Goal: Check status: Check status

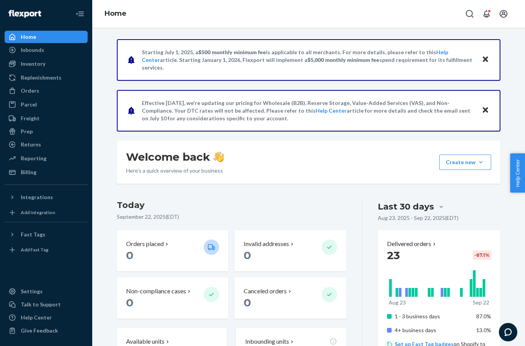
click at [37, 92] on div "Orders" at bounding box center [30, 91] width 18 height 8
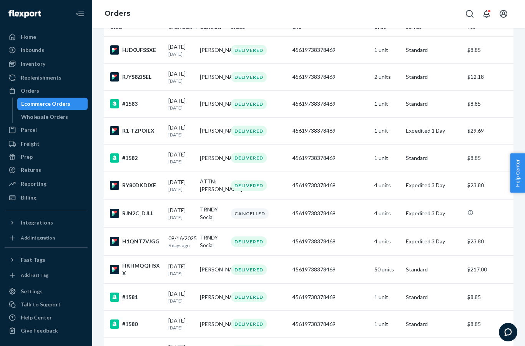
scroll to position [70, 0]
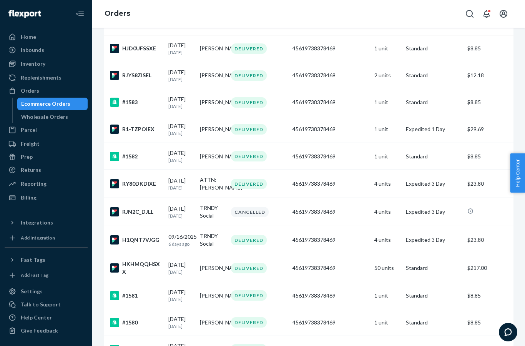
click at [308, 244] on div "45619738378469" at bounding box center [330, 240] width 76 height 8
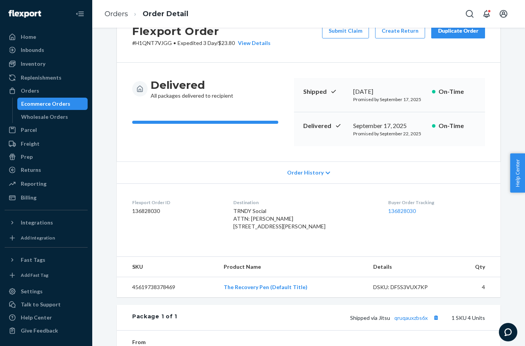
scroll to position [46, 0]
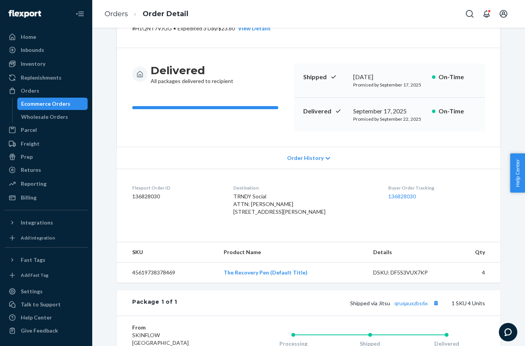
click at [407, 196] on link "136828030" at bounding box center [402, 196] width 28 height 7
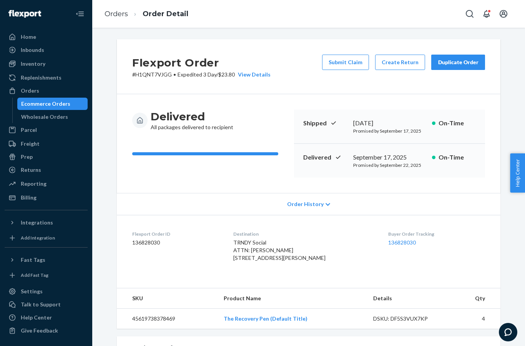
scroll to position [0, 0]
click at [515, 272] on div "Flexport Order # H1QNT7VJGG • Expedited 3 Day / $23.80 View Details Submit Clai…" at bounding box center [308, 270] width 421 height 463
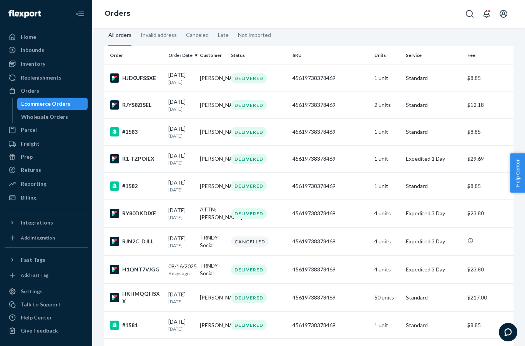
scroll to position [63, 0]
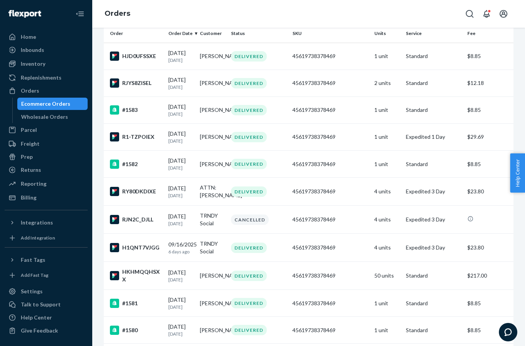
click at [213, 203] on td "ATTN: [PERSON_NAME]" at bounding box center [213, 192] width 32 height 28
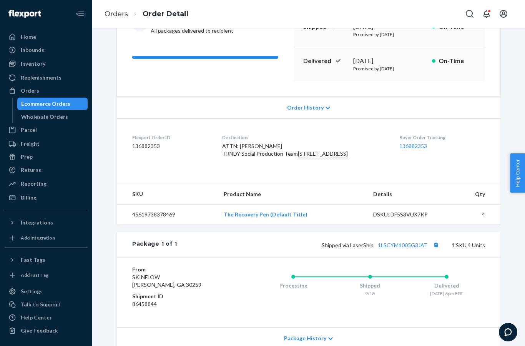
scroll to position [100, 0]
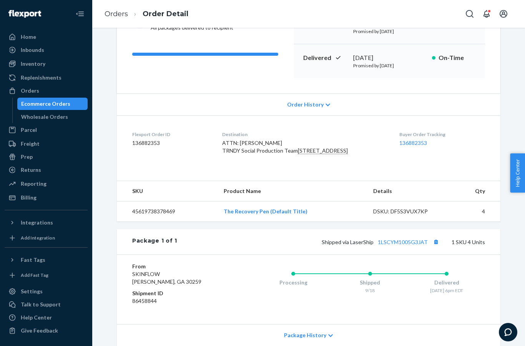
click at [409, 140] on link "136882353" at bounding box center [413, 143] width 28 height 7
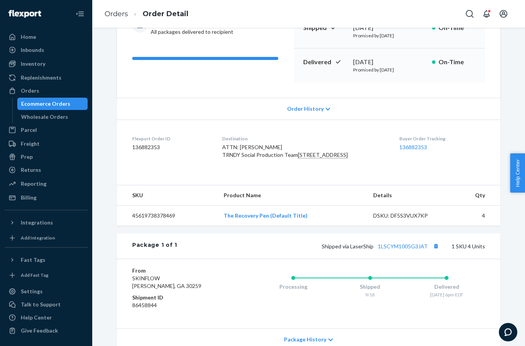
scroll to position [100, 0]
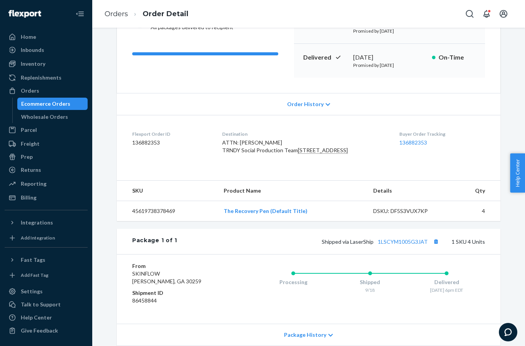
click at [410, 143] on link "136882353" at bounding box center [413, 142] width 28 height 7
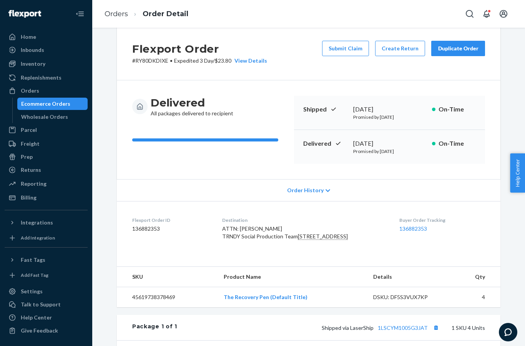
scroll to position [13, 0]
click at [28, 92] on div "Orders" at bounding box center [30, 91] width 18 height 8
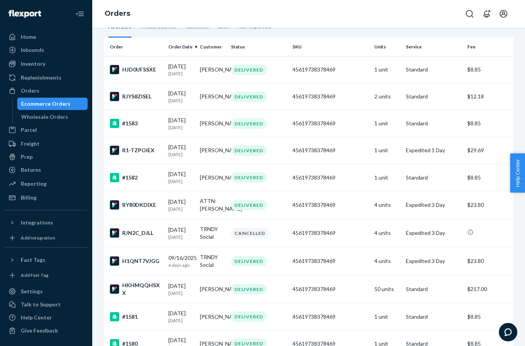
scroll to position [50, 0]
click at [208, 272] on td "TRNDY Social" at bounding box center [213, 261] width 32 height 28
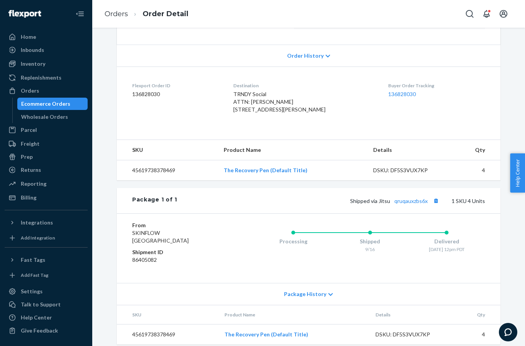
scroll to position [148, 0]
click at [425, 205] on link "qruqauxzbs6x" at bounding box center [410, 201] width 33 height 7
